Goal: Download file/media

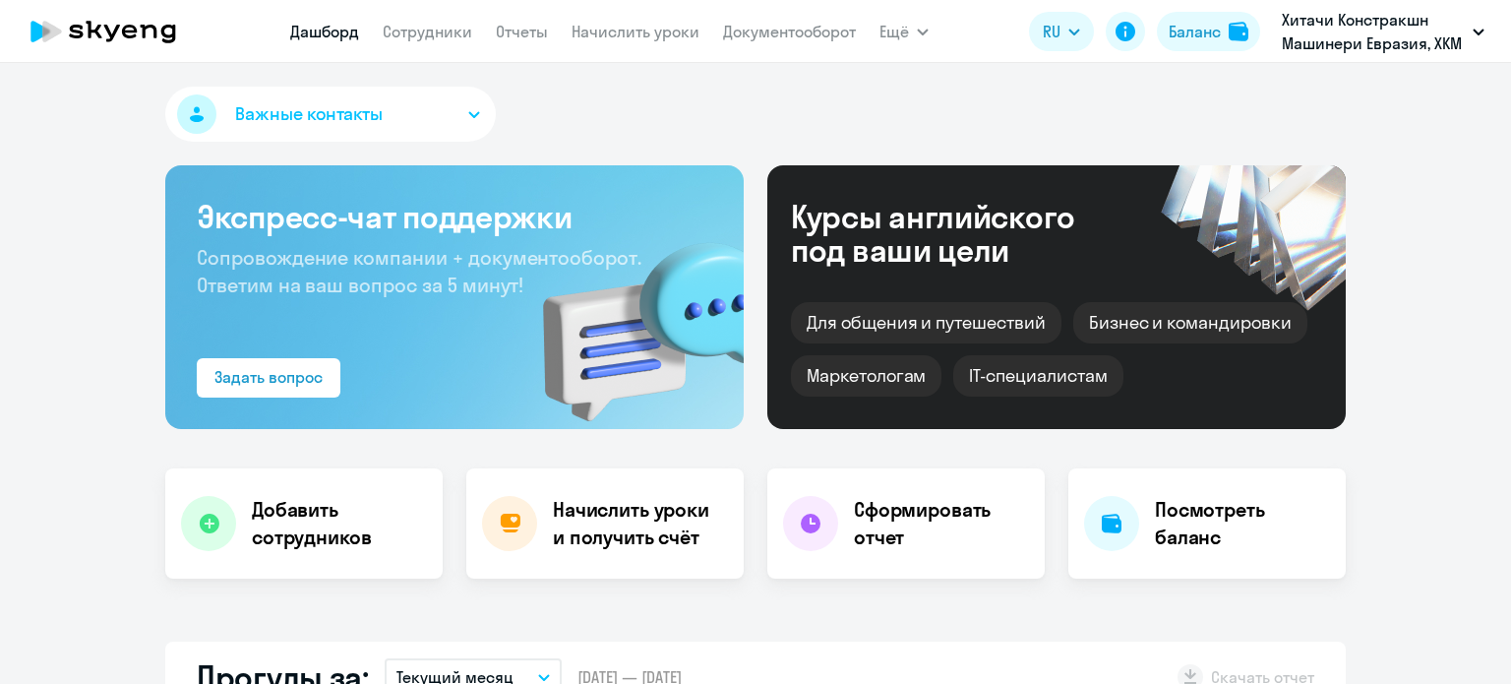
select select "30"
click at [526, 28] on link "Отчеты" at bounding box center [522, 32] width 52 height 20
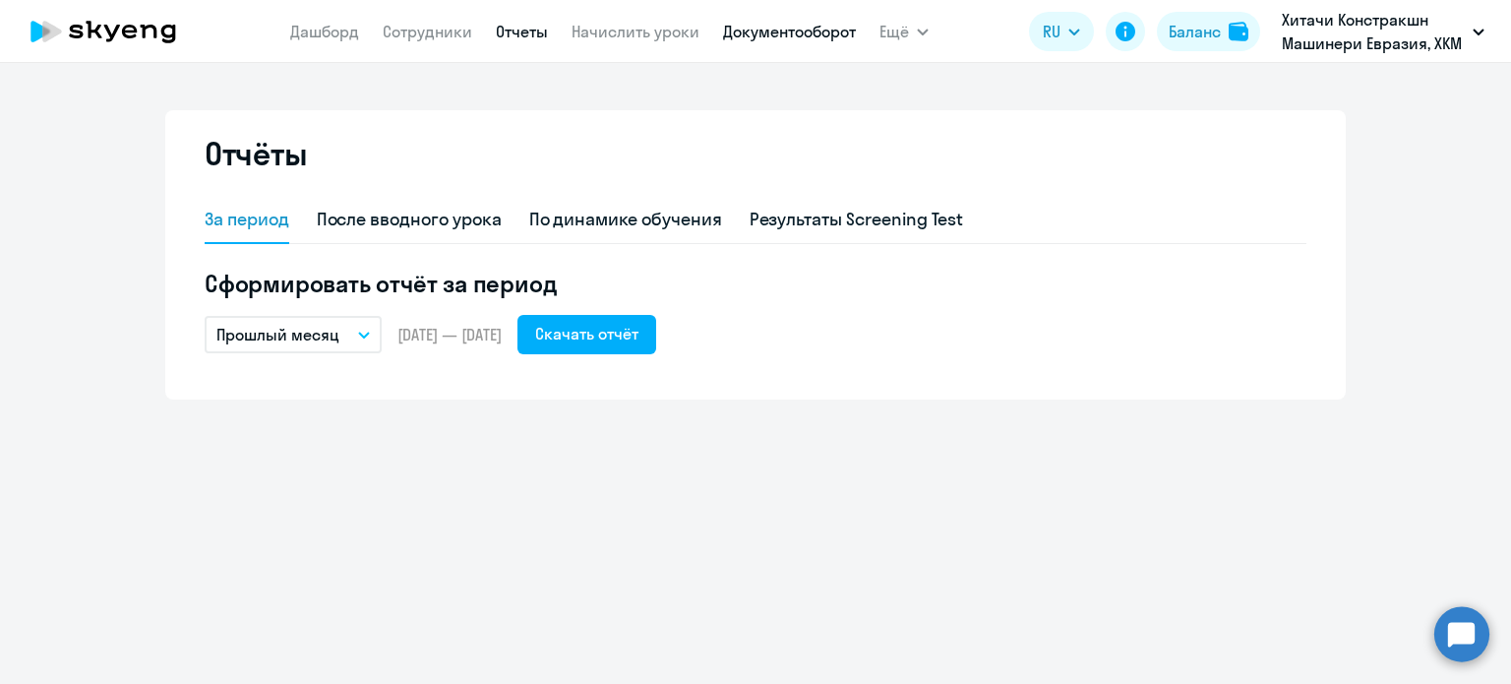
click at [811, 33] on link "Документооборот" at bounding box center [789, 32] width 133 height 20
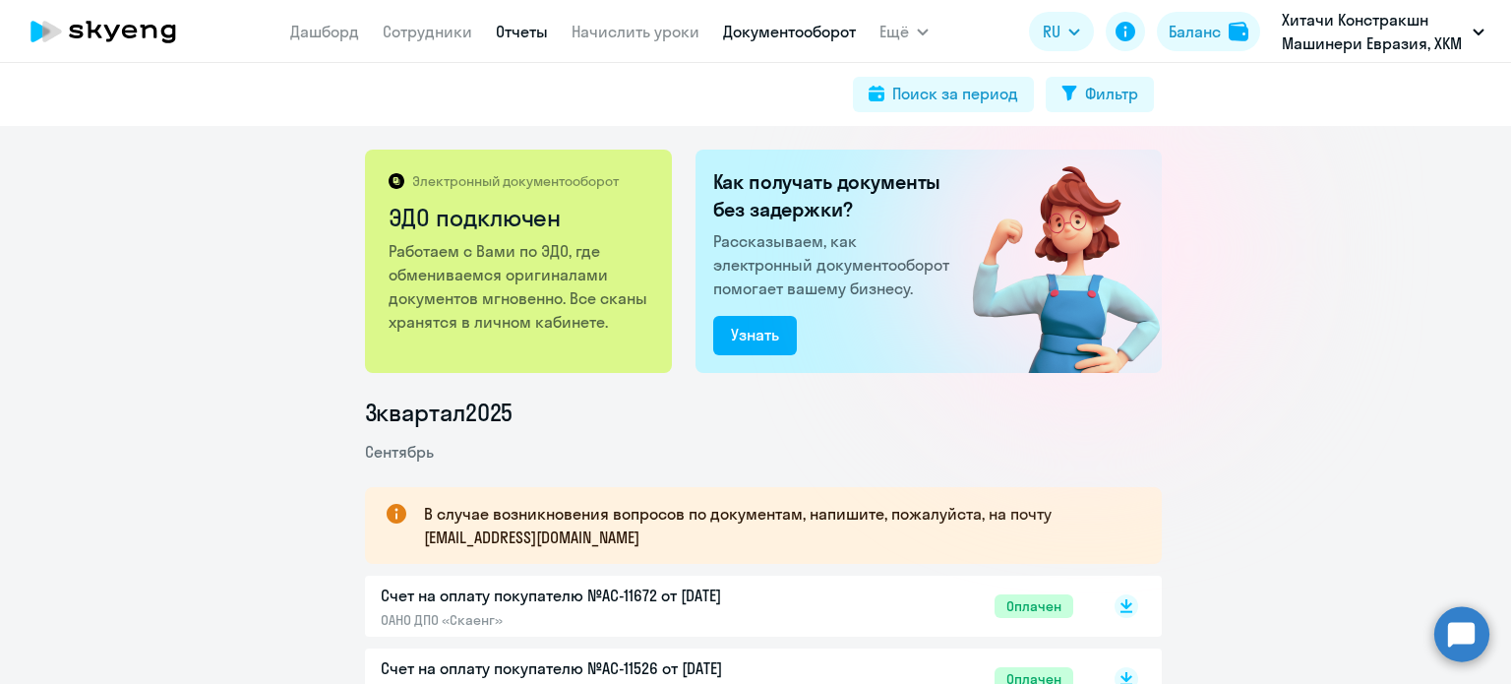
click at [523, 38] on link "Отчеты" at bounding box center [522, 32] width 52 height 20
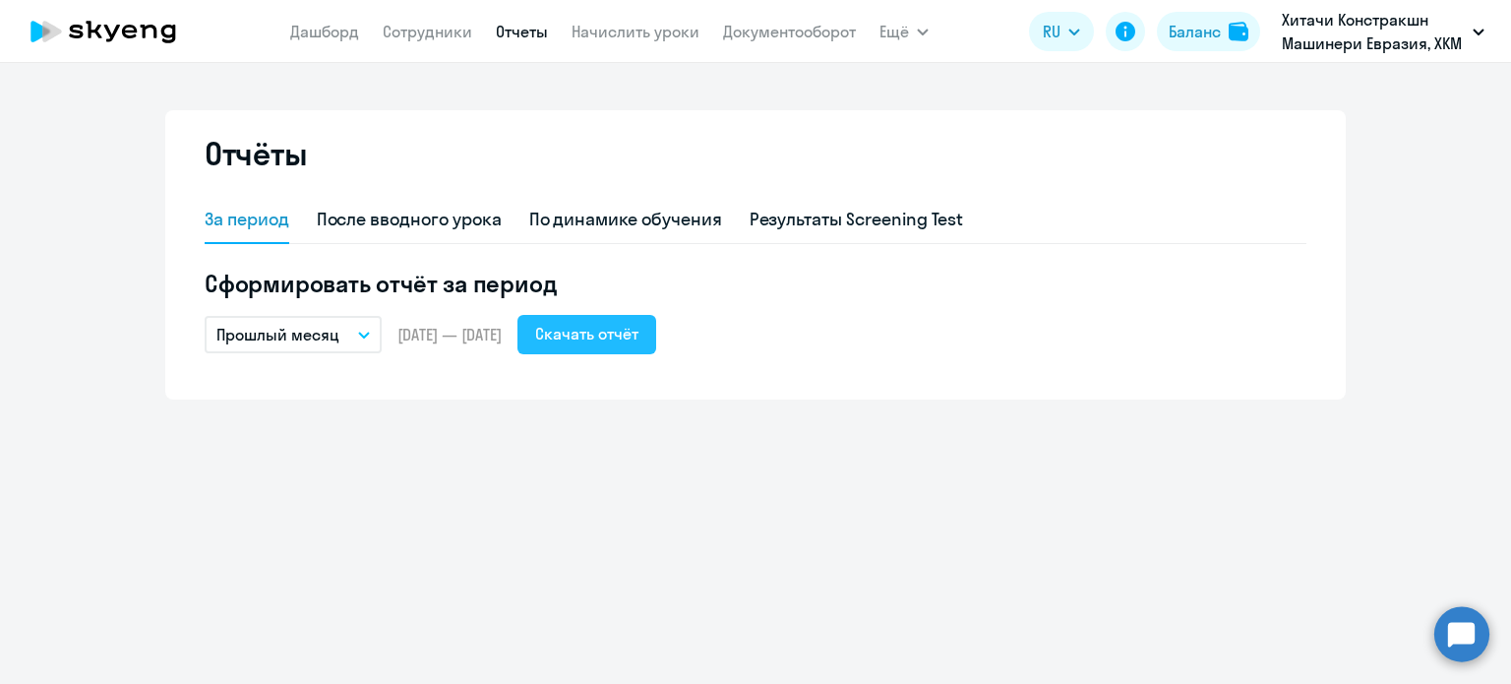
click at [638, 344] on div "Скачать отчёт" at bounding box center [586, 334] width 103 height 24
click at [743, 33] on link "Документооборот" at bounding box center [789, 32] width 133 height 20
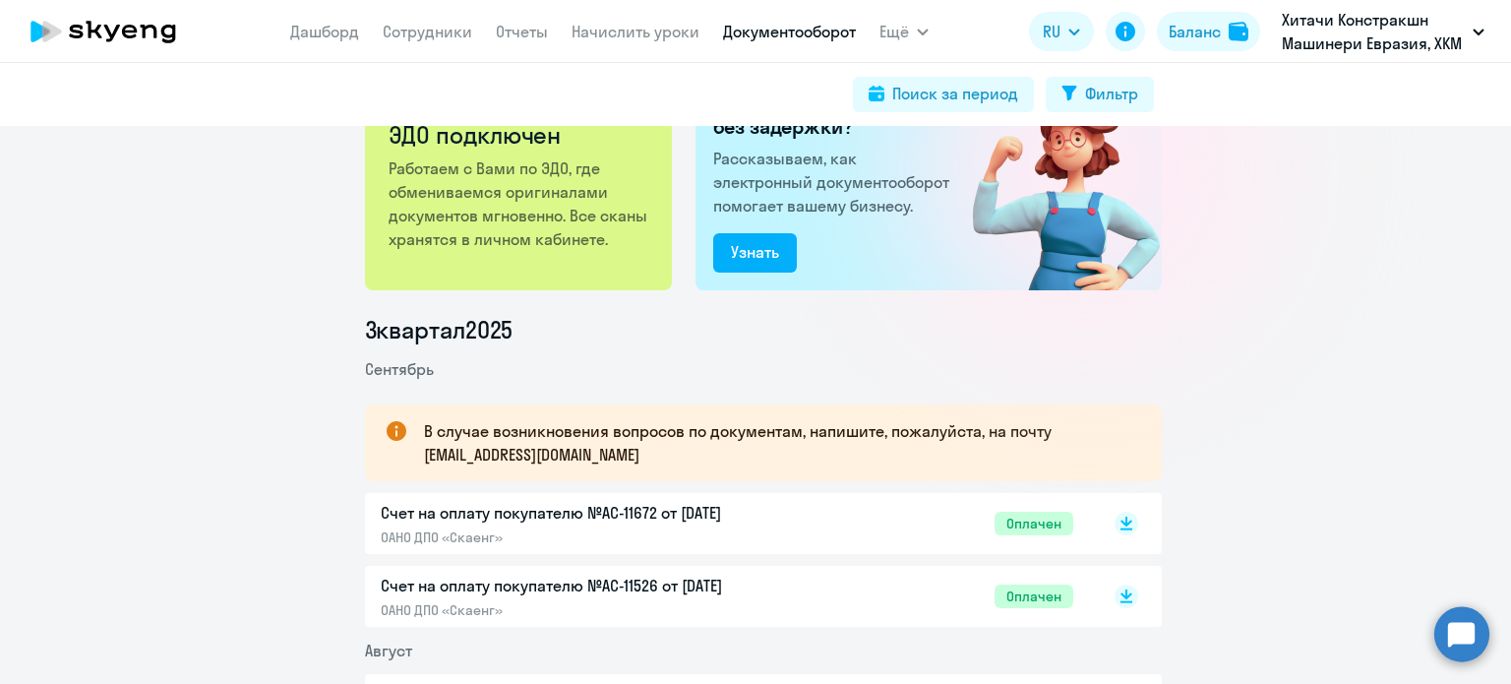
scroll to position [197, 0]
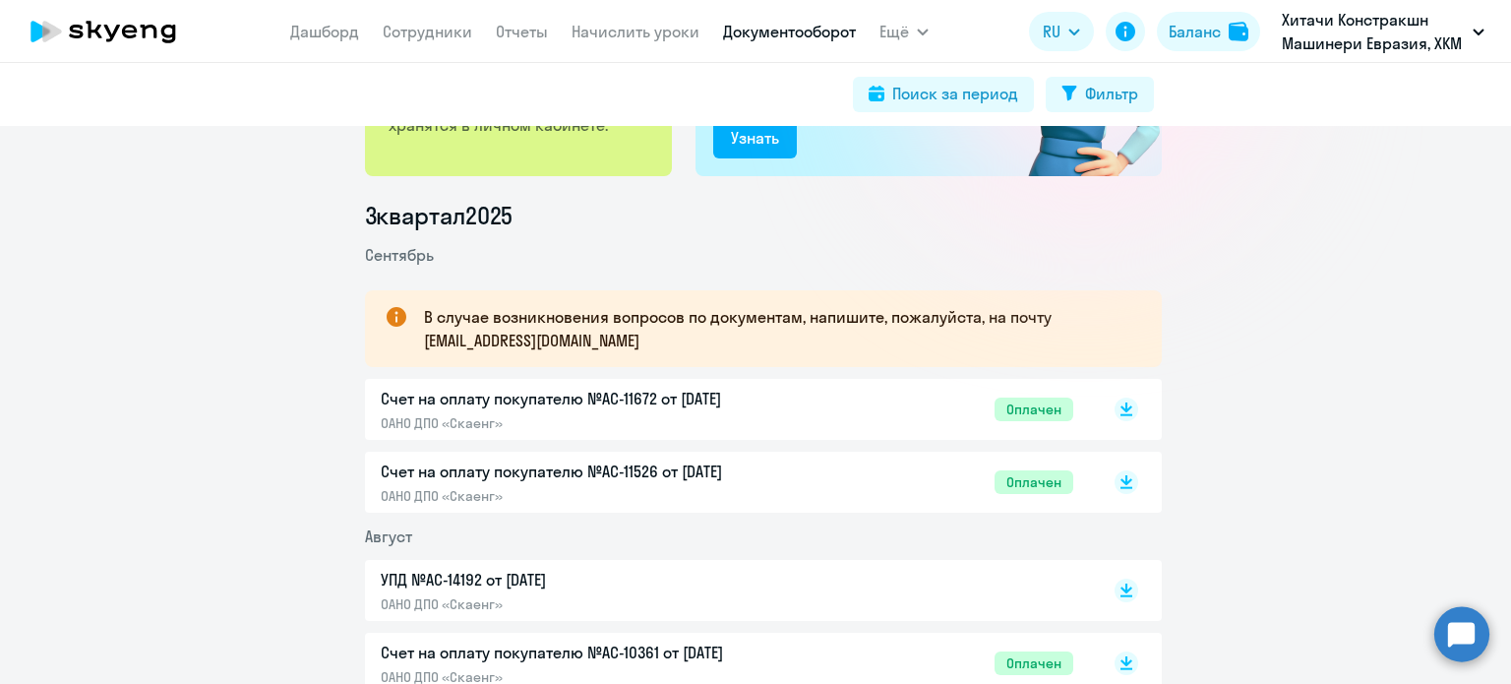
click at [496, 573] on p "УПД №AC-14192 от [DATE]" at bounding box center [587, 580] width 413 height 24
